Goal: Task Accomplishment & Management: Complete application form

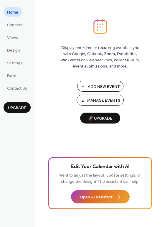
click at [93, 99] on span "Manage Events" at bounding box center [103, 101] width 33 height 6
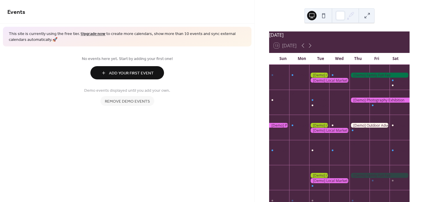
click at [144, 101] on span "Remove demo events" at bounding box center [127, 102] width 45 height 6
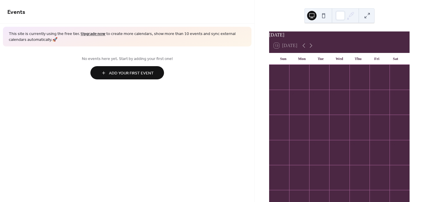
click at [140, 74] on span "Add Your First Event" at bounding box center [131, 73] width 45 height 6
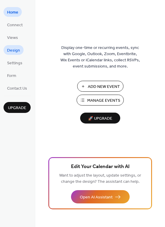
click at [16, 47] on span "Design" at bounding box center [13, 50] width 13 height 6
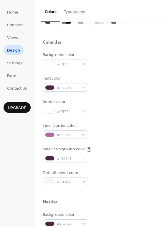
scroll to position [31, 0]
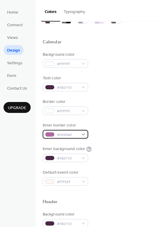
click at [75, 132] on span "#b068a0" at bounding box center [68, 135] width 22 height 6
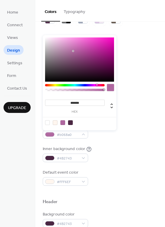
click at [55, 121] on div at bounding box center [55, 122] width 5 height 5
type input "*******"
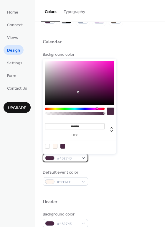
click at [78, 157] on div "#4B2743" at bounding box center [65, 158] width 45 height 9
click at [56, 145] on div at bounding box center [55, 146] width 5 height 5
type input "*******"
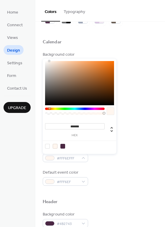
click at [112, 157] on div "Inner background color #FFF6EFFF" at bounding box center [100, 154] width 115 height 16
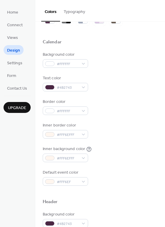
scroll to position [19, 0]
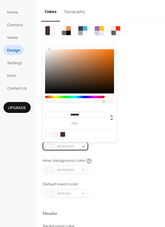
click at [83, 145] on div "#FFF6EFFF" at bounding box center [65, 146] width 45 height 9
click at [63, 132] on div at bounding box center [62, 134] width 5 height 5
type input "*******"
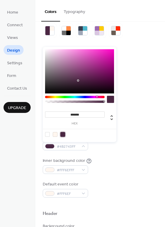
click at [63, 133] on div at bounding box center [62, 134] width 5 height 5
click at [103, 163] on div "Inner background color #FFF6EFFF" at bounding box center [100, 166] width 115 height 16
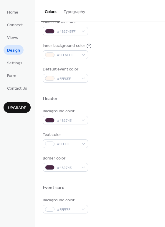
scroll to position [135, 0]
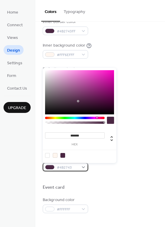
click at [82, 166] on div "#4B2743" at bounding box center [65, 167] width 45 height 9
click at [47, 153] on div at bounding box center [47, 155] width 5 height 5
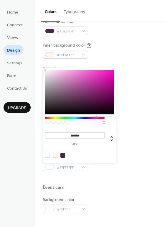
click at [48, 154] on div at bounding box center [47, 155] width 5 height 5
click at [62, 154] on div at bounding box center [62, 155] width 5 height 5
click at [54, 155] on div at bounding box center [55, 155] width 5 height 5
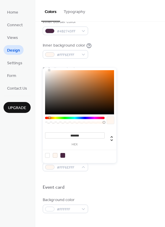
click at [46, 156] on div at bounding box center [47, 155] width 5 height 5
type input "*******"
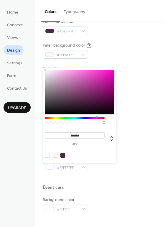
click at [100, 177] on div at bounding box center [100, 177] width 115 height 13
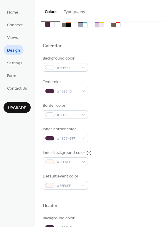
scroll to position [28, 0]
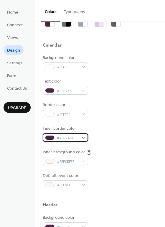
click at [81, 137] on div "#4B2743FF" at bounding box center [65, 137] width 45 height 9
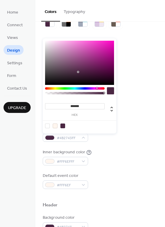
click at [54, 126] on div at bounding box center [55, 126] width 5 height 5
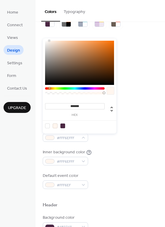
click at [63, 124] on div at bounding box center [62, 126] width 5 height 5
type input "*******"
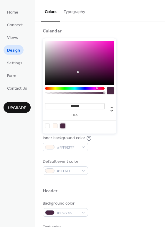
scroll to position [0, 0]
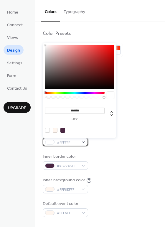
click at [84, 141] on div "#FFFFFF" at bounding box center [65, 142] width 45 height 9
click at [103, 149] on div "Background color #FFFFFF Text color #4B2743 Border color #FFFFFF Inner border c…" at bounding box center [100, 150] width 115 height 134
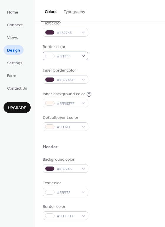
scroll to position [85, 0]
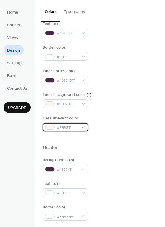
click at [82, 127] on div "#FFF6EF" at bounding box center [65, 127] width 45 height 9
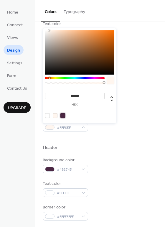
click at [63, 113] on div at bounding box center [62, 115] width 5 height 5
type input "*******"
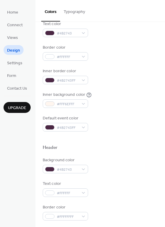
click at [97, 143] on div at bounding box center [100, 137] width 115 height 13
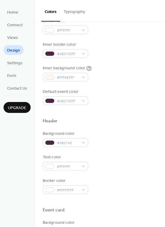
scroll to position [113, 0]
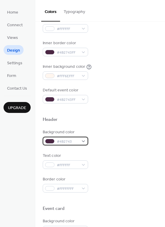
click at [81, 139] on div "#4B2743" at bounding box center [65, 141] width 45 height 9
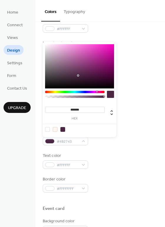
click at [54, 128] on div at bounding box center [55, 129] width 5 height 5
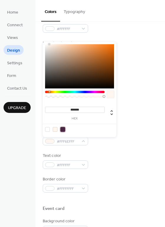
click at [64, 129] on div at bounding box center [62, 129] width 5 height 5
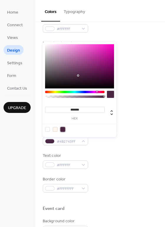
click at [54, 129] on div at bounding box center [55, 129] width 5 height 5
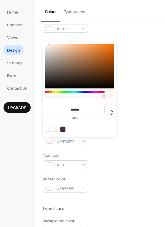
click at [63, 128] on div at bounding box center [62, 129] width 5 height 5
type input "*******"
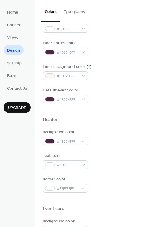
click at [104, 157] on div "Text color #FFFFFF" at bounding box center [100, 161] width 115 height 16
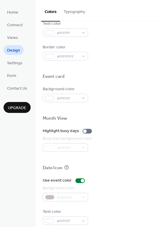
scroll to position [252, 0]
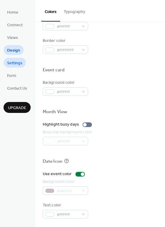
click at [18, 62] on span "Settings" at bounding box center [14, 63] width 15 height 6
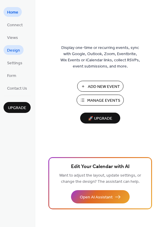
click at [15, 52] on span "Design" at bounding box center [13, 50] width 13 height 6
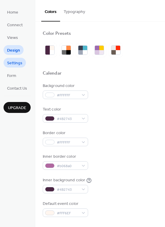
click at [19, 62] on span "Settings" at bounding box center [14, 63] width 15 height 6
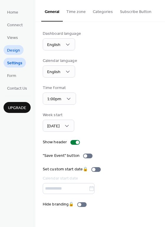
click at [11, 48] on span "Design" at bounding box center [13, 50] width 13 height 6
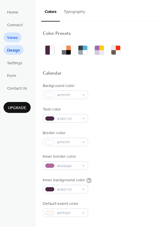
click at [13, 38] on span "Views" at bounding box center [12, 38] width 11 height 6
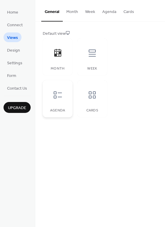
click at [56, 96] on icon at bounding box center [57, 94] width 9 height 9
click at [60, 58] on div at bounding box center [58, 53] width 18 height 18
click at [71, 12] on button "Month" at bounding box center [72, 10] width 19 height 21
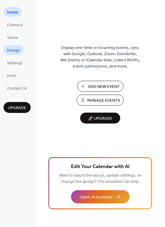
click at [17, 50] on span "Design" at bounding box center [13, 50] width 13 height 6
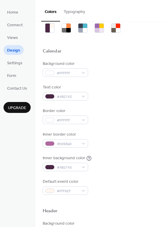
scroll to position [24, 0]
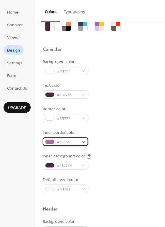
click at [75, 139] on span "#b068a0" at bounding box center [68, 142] width 22 height 6
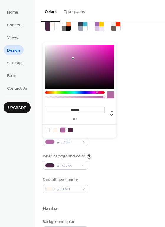
click at [63, 129] on div at bounding box center [62, 130] width 5 height 5
click at [55, 129] on div at bounding box center [55, 130] width 5 height 5
type input "*******"
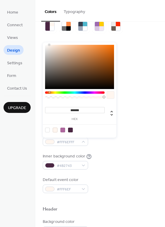
click at [106, 147] on div "Background color #FFFFFF Text color #4B2743 Border color #FFFFFF Inner border c…" at bounding box center [100, 126] width 115 height 134
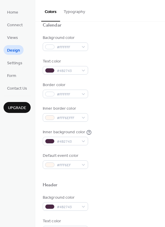
scroll to position [50, 0]
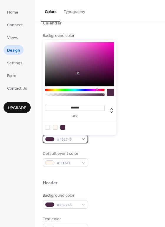
click at [83, 137] on div "#4B2743" at bounding box center [65, 139] width 45 height 9
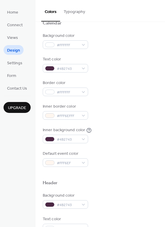
click at [96, 142] on div "Inner background color #4B2743" at bounding box center [100, 135] width 115 height 16
click at [82, 138] on div "#4B2743" at bounding box center [65, 139] width 45 height 9
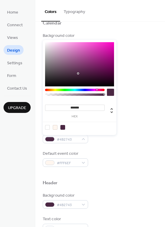
click at [54, 126] on div at bounding box center [55, 127] width 5 height 5
type input "*******"
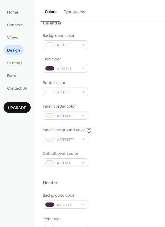
click at [100, 146] on div "Background color #FFFFFF Text color #4B2743 Border color #FFFFFF Inner border c…" at bounding box center [100, 100] width 115 height 134
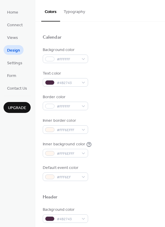
scroll to position [34, 0]
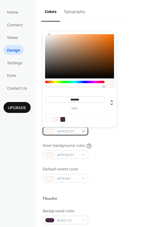
click at [81, 129] on div "#FFF6EFFF" at bounding box center [65, 131] width 45 height 9
click at [63, 118] on div at bounding box center [62, 119] width 5 height 5
type input "*******"
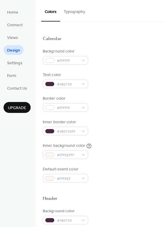
click at [99, 139] on div "Background color #FFFFFF Text color #4B2743 Border color #FFFFFF Inner border c…" at bounding box center [100, 115] width 115 height 134
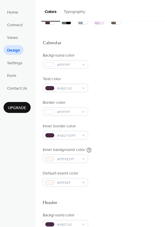
scroll to position [0, 0]
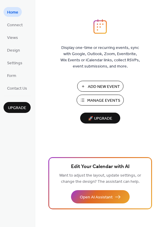
click at [92, 98] on span "Manage Events" at bounding box center [103, 101] width 33 height 6
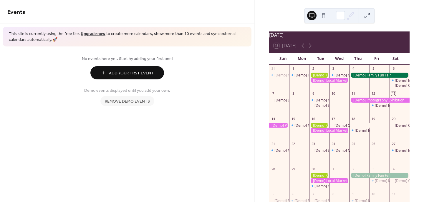
click at [138, 74] on span "Add Your First Event" at bounding box center [131, 73] width 45 height 6
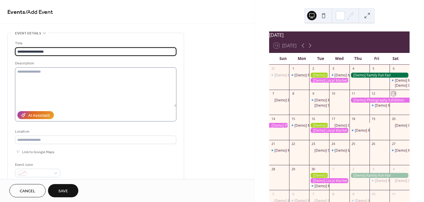
type input "**********"
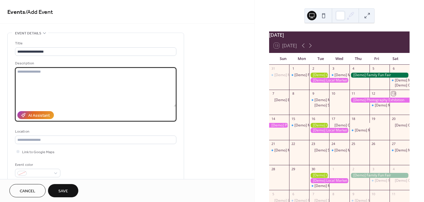
click at [130, 87] on textarea at bounding box center [96, 86] width 162 height 39
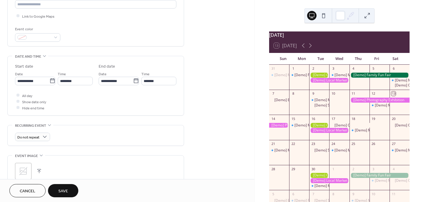
scroll to position [140, 0]
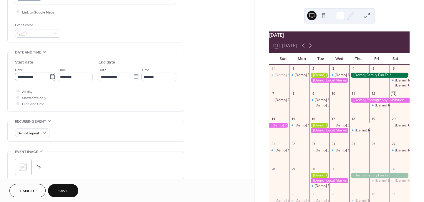
type textarea "***"
click at [51, 76] on icon at bounding box center [53, 77] width 6 height 6
click at [50, 76] on input "**********" at bounding box center [32, 77] width 34 height 9
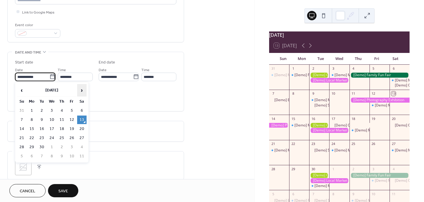
click at [80, 90] on span "›" at bounding box center [82, 91] width 9 height 12
click at [33, 135] on td "22" at bounding box center [31, 138] width 9 height 9
type input "**********"
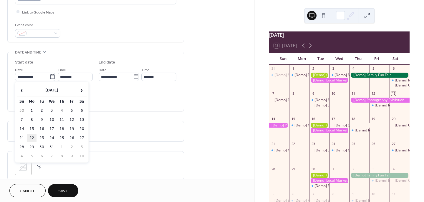
type input "**********"
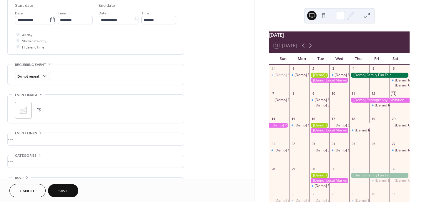
scroll to position [213, 0]
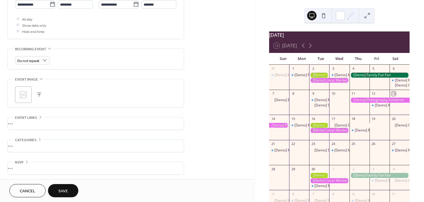
click at [69, 189] on button "Save" at bounding box center [63, 191] width 30 height 13
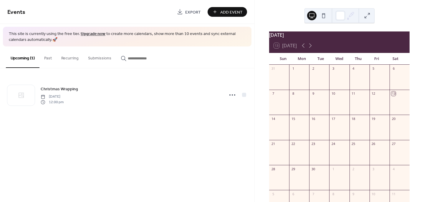
click at [48, 57] on button "Past" at bounding box center [47, 57] width 17 height 21
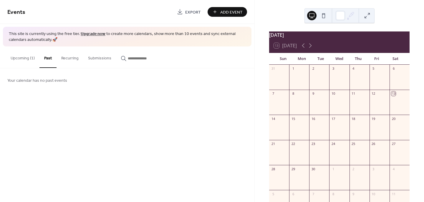
click at [65, 56] on button "Recurring" at bounding box center [70, 57] width 27 height 21
click at [97, 57] on button "Submissions" at bounding box center [99, 57] width 33 height 21
click at [24, 58] on button "Upcoming (1)" at bounding box center [23, 57] width 34 height 21
